Goal: Transaction & Acquisition: Purchase product/service

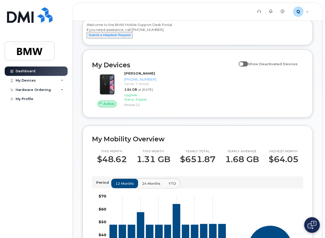
scroll to position [26, 0]
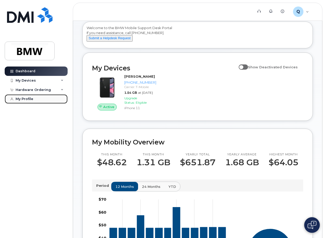
click at [22, 101] on div "My Profile" at bounding box center [25, 99] width 18 height 4
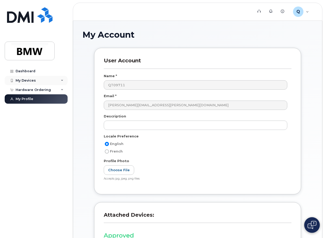
click at [61, 81] on icon at bounding box center [62, 80] width 3 height 3
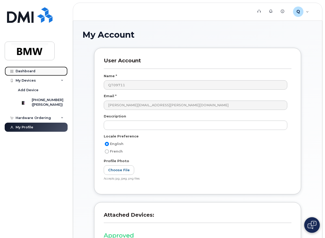
click at [19, 71] on div "Dashboard" at bounding box center [26, 71] width 20 height 4
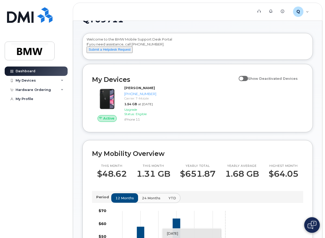
scroll to position [0, 0]
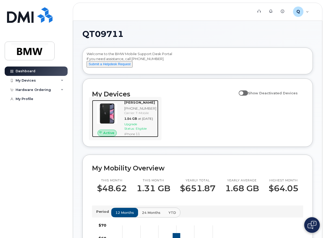
click at [110, 118] on img at bounding box center [107, 114] width 22 height 22
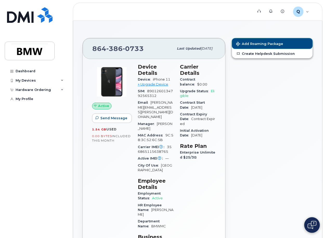
click at [258, 43] on span "Add Roaming Package" at bounding box center [259, 44] width 47 height 5
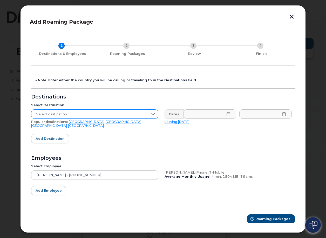
click at [153, 116] on icon at bounding box center [153, 114] width 4 height 4
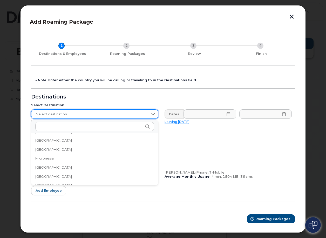
scroll to position [1117, 0]
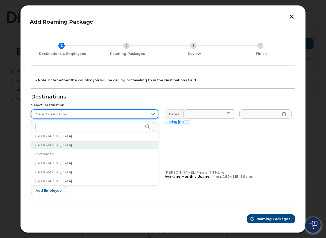
click at [43, 142] on li "[GEOGRAPHIC_DATA]" at bounding box center [94, 145] width 127 height 9
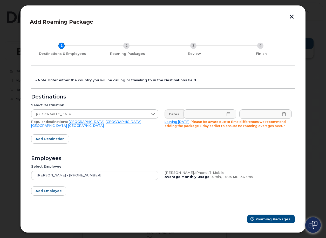
click at [227, 114] on icon at bounding box center [229, 114] width 4 height 4
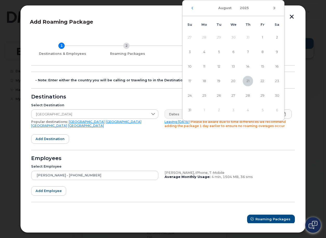
click at [275, 8] on icon "Next Month" at bounding box center [275, 8] width 2 height 3
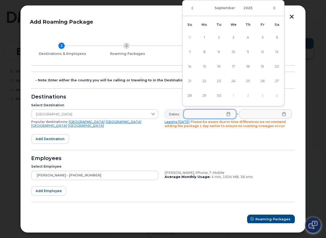
click at [274, 8] on icon "Next Month" at bounding box center [274, 8] width 3 height 4
click at [219, 53] on span "7" at bounding box center [219, 52] width 10 height 10
type input "[DATE]"
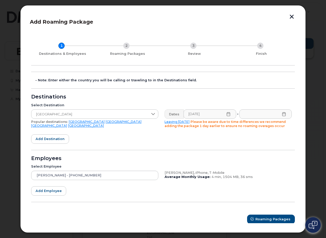
click at [282, 115] on icon at bounding box center [284, 114] width 4 height 4
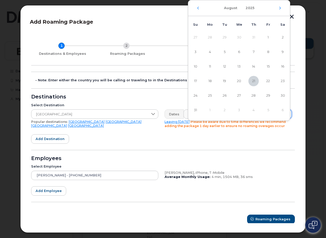
click at [278, 8] on div "[DATE]" at bounding box center [239, 8] width 102 height 16
click at [281, 8] on icon "Next Month" at bounding box center [281, 8] width 2 height 3
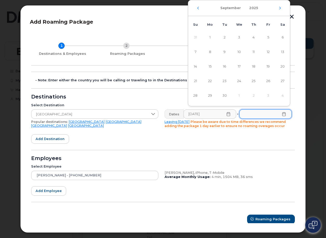
click at [281, 8] on icon "Next Month" at bounding box center [281, 8] width 2 height 3
click at [269, 52] on span "10" at bounding box center [268, 52] width 10 height 10
type input "[DATE]"
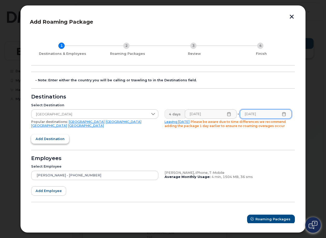
click at [50, 141] on span "Add destination" at bounding box center [50, 138] width 29 height 5
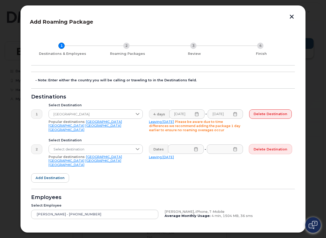
click at [267, 151] on span "Delete destination" at bounding box center [271, 149] width 34 height 5
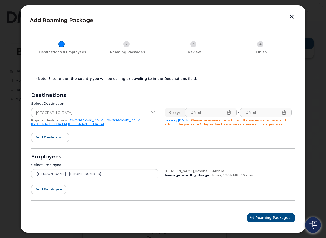
scroll to position [2, 0]
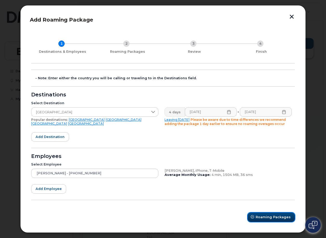
click at [271, 215] on span "Roaming Packages" at bounding box center [273, 217] width 35 height 5
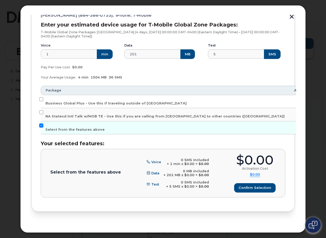
scroll to position [80, 0]
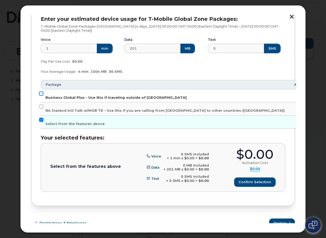
click at [40, 93] on input "Business Global Plus - Use this if traveling outside of [GEOGRAPHIC_DATA]" at bounding box center [41, 93] width 4 height 4
checkbox input "true"
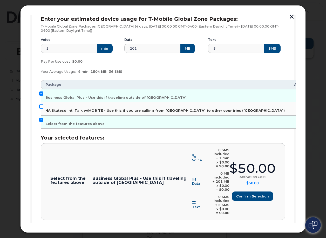
click at [43, 106] on input "NA Statesd Intl Talk w/MOB TE - Use this if you are calling from [GEOGRAPHIC_DA…" at bounding box center [41, 106] width 4 height 4
checkbox input "true"
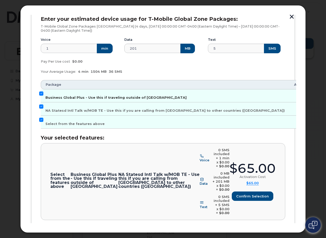
click at [40, 94] on input "Business Global Plus - Use this if traveling outside of [GEOGRAPHIC_DATA]" at bounding box center [41, 93] width 4 height 4
checkbox input "false"
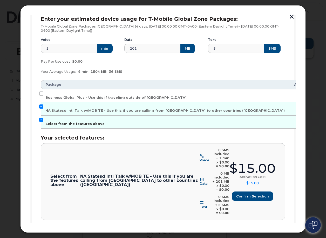
click at [39, 121] on input "Select from the features above" at bounding box center [41, 120] width 4 height 4
checkbox input "false"
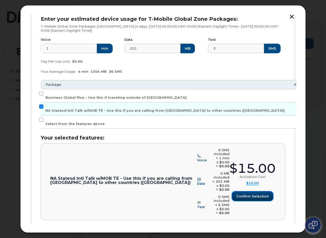
click at [258, 194] on span "Confirm selection" at bounding box center [252, 196] width 33 height 5
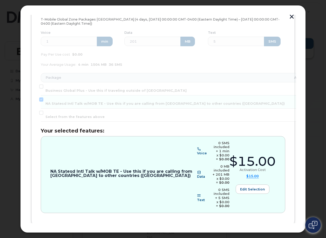
scroll to position [90, 0]
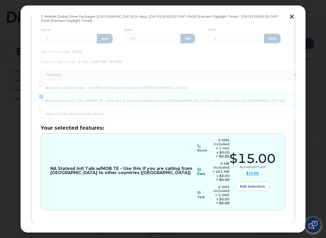
click at [284, 238] on span "Review" at bounding box center [280, 241] width 13 height 5
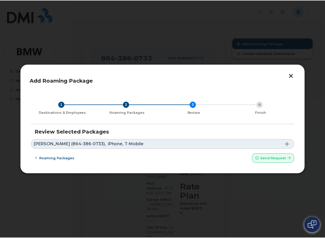
scroll to position [0, 0]
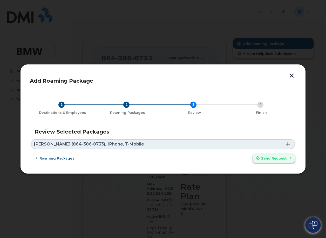
click at [279, 161] on button "Send request" at bounding box center [274, 158] width 42 height 9
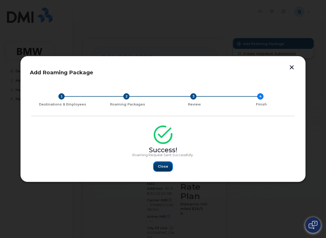
click at [157, 170] on button "Close" at bounding box center [163, 166] width 19 height 9
